Goal: Information Seeking & Learning: Learn about a topic

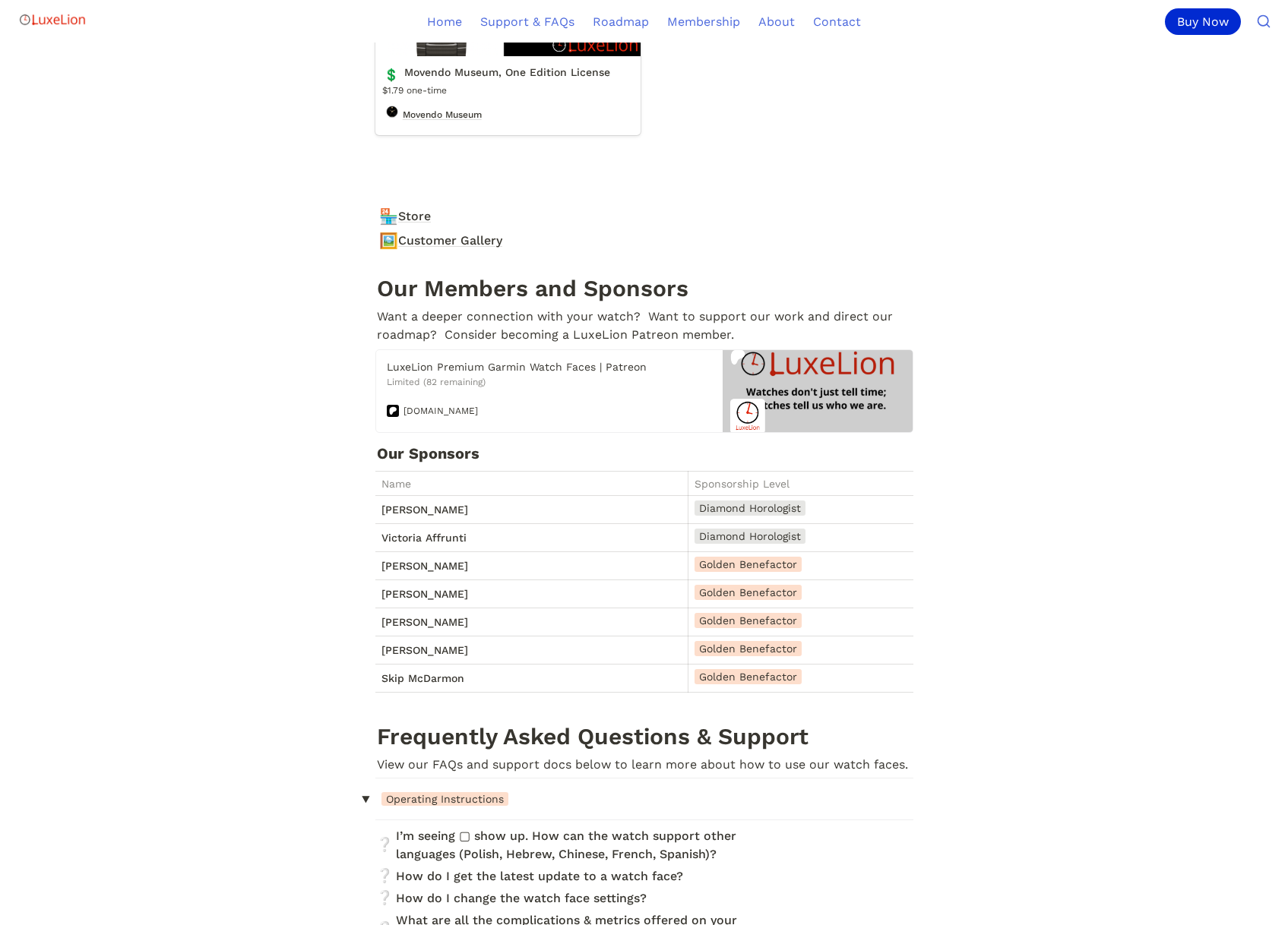
scroll to position [6433, 0]
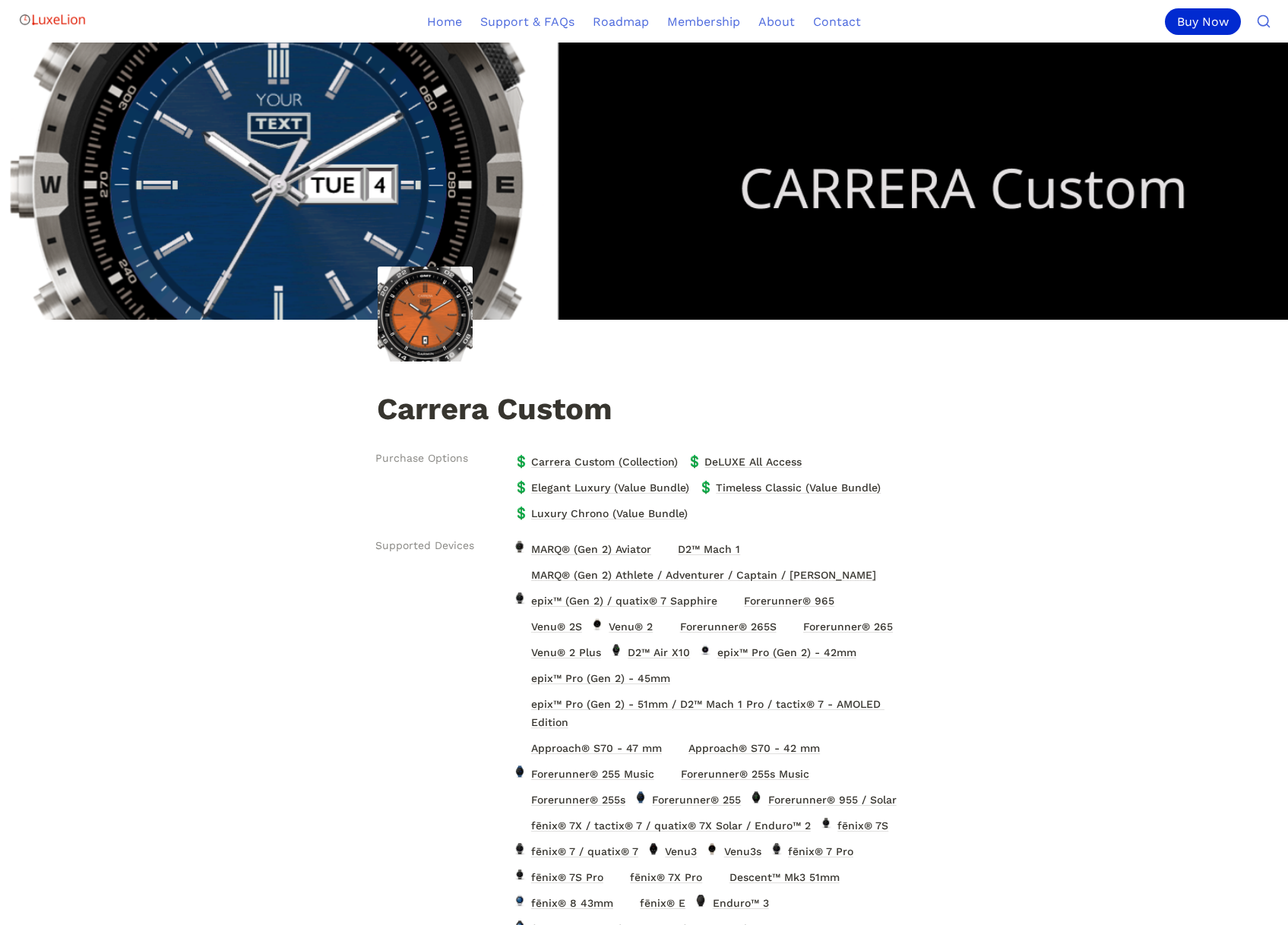
click at [419, 322] on img at bounding box center [425, 314] width 95 height 95
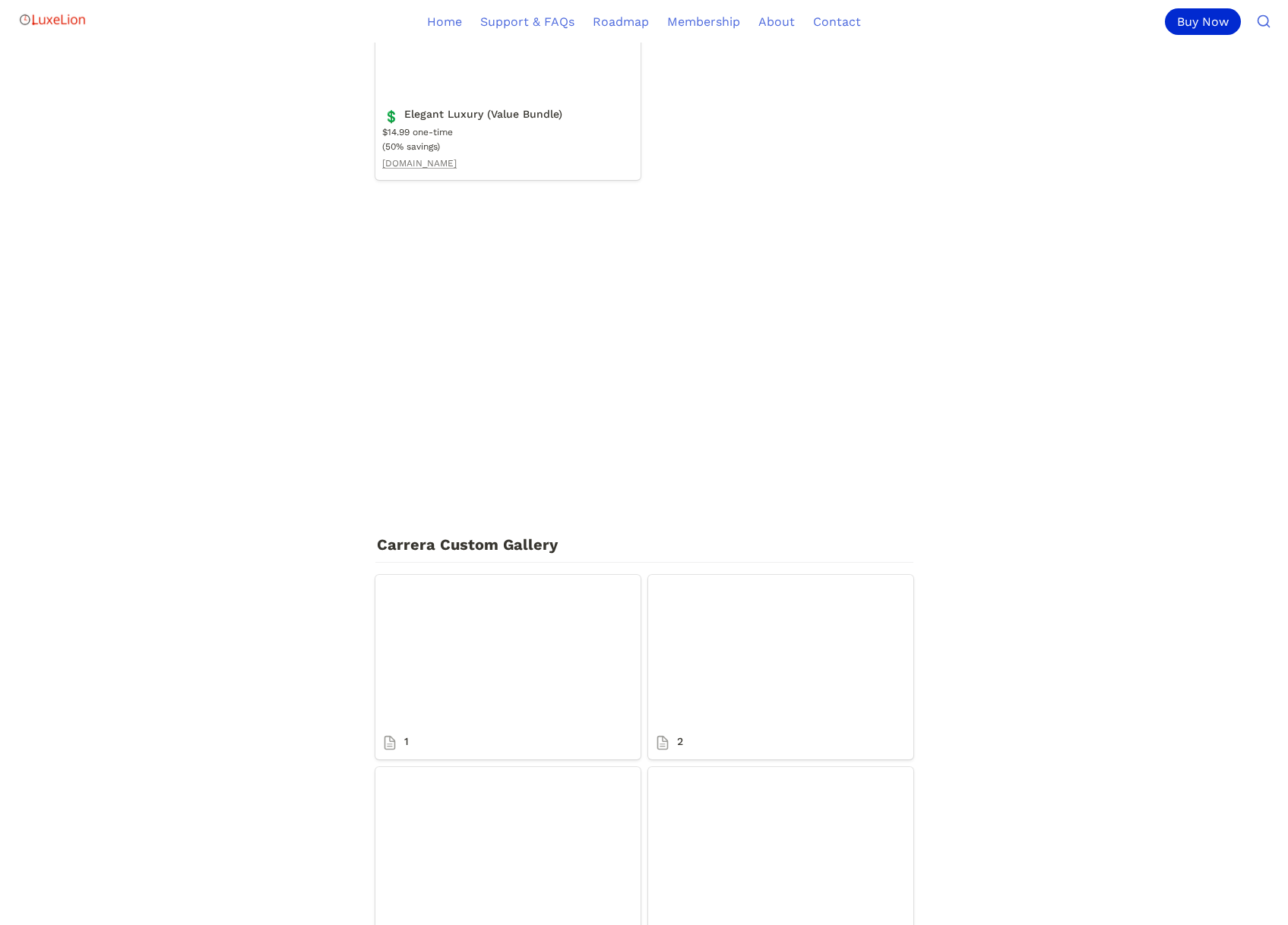
scroll to position [2440, 0]
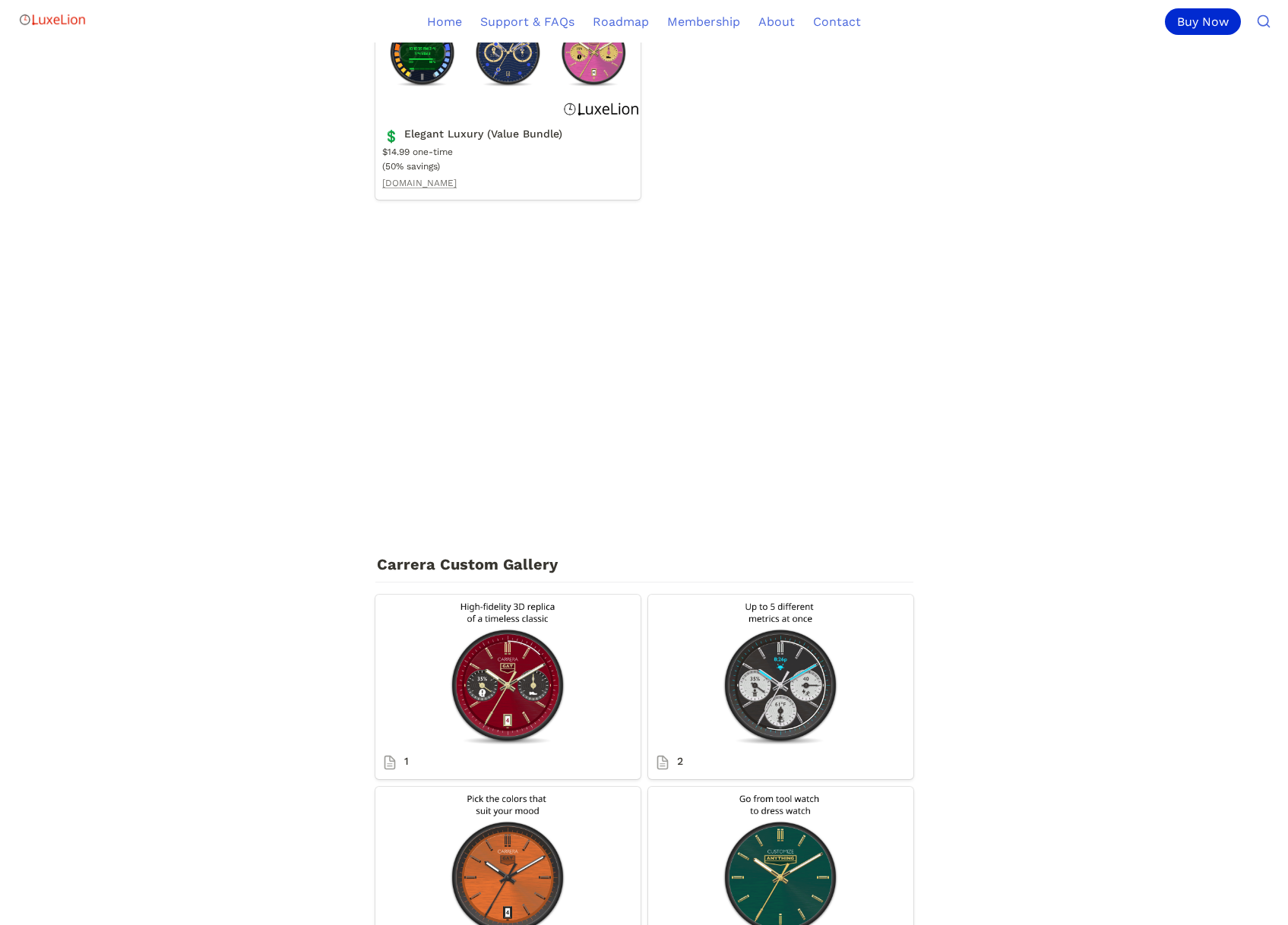
click at [1020, 382] on main "Carrera Custom Purchase Options 💲 Carrera Custom (Collection) 💲 DeLUXE All Acce…" at bounding box center [644, 284] width 1288 height 5363
click at [986, 317] on main "Carrera Custom Purchase Options 💲 Carrera Custom (Collection) 💲 DeLUXE All Acce…" at bounding box center [644, 284] width 1288 height 5363
click at [1062, 381] on main "Carrera Custom Purchase Options 💲 Carrera Custom (Collection) 💲 DeLUXE All Acce…" at bounding box center [644, 284] width 1288 height 5363
